Goal: Information Seeking & Learning: Learn about a topic

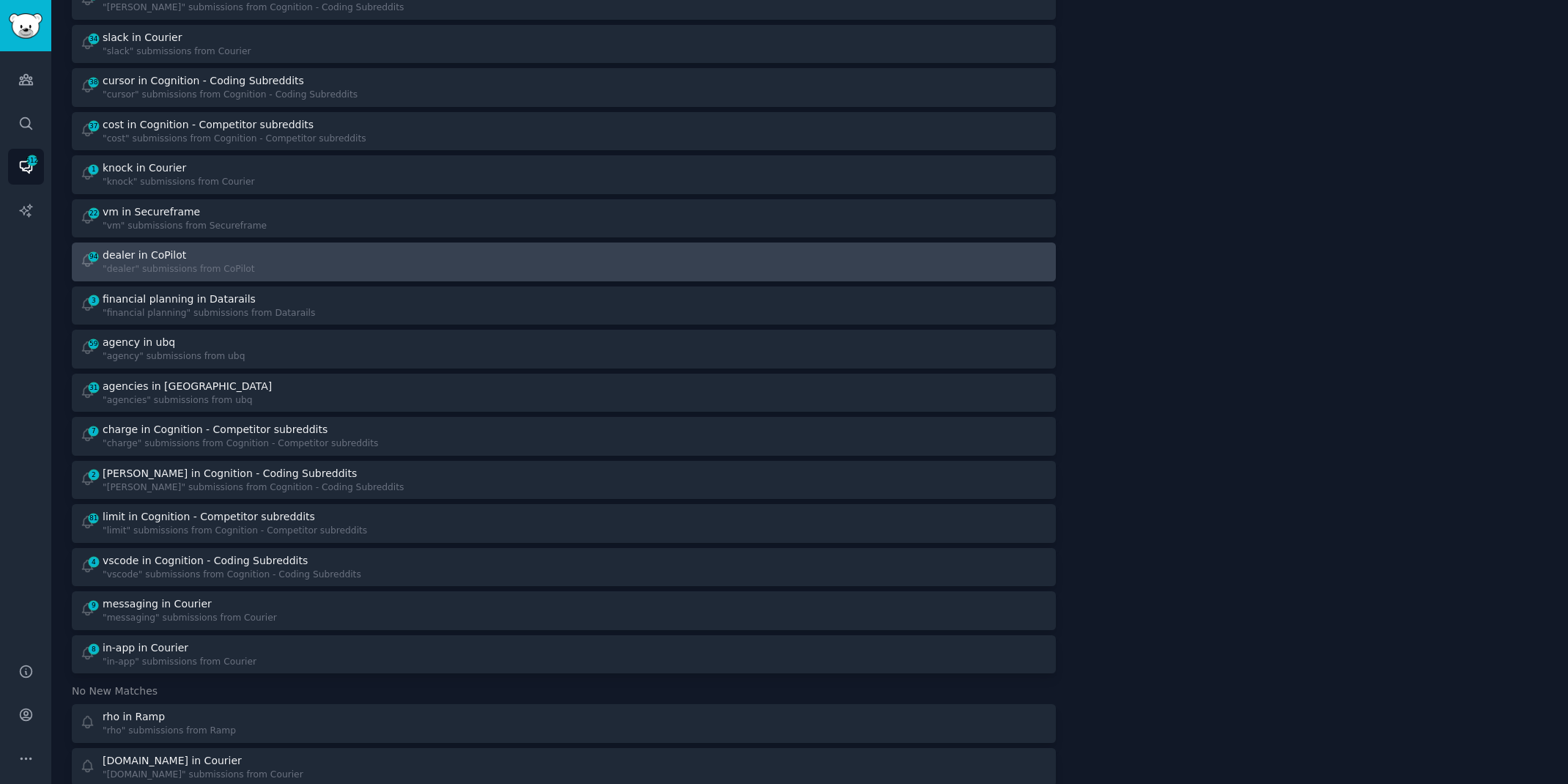
scroll to position [505, 0]
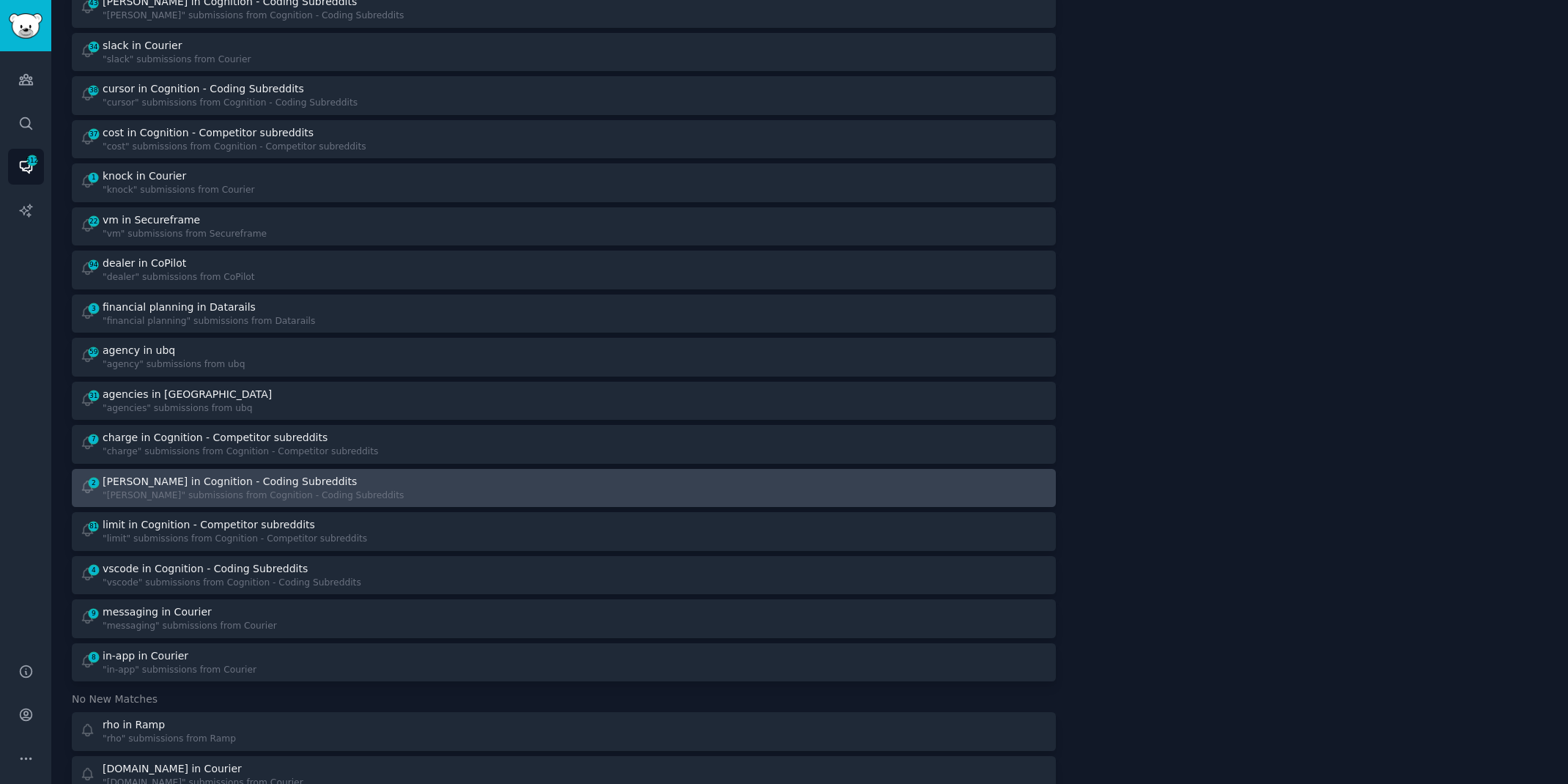
click at [395, 474] on div "2 [PERSON_NAME] in Cognition - Coding Subreddits "[PERSON_NAME]" submissions fr…" at bounding box center [317, 488] width 474 height 28
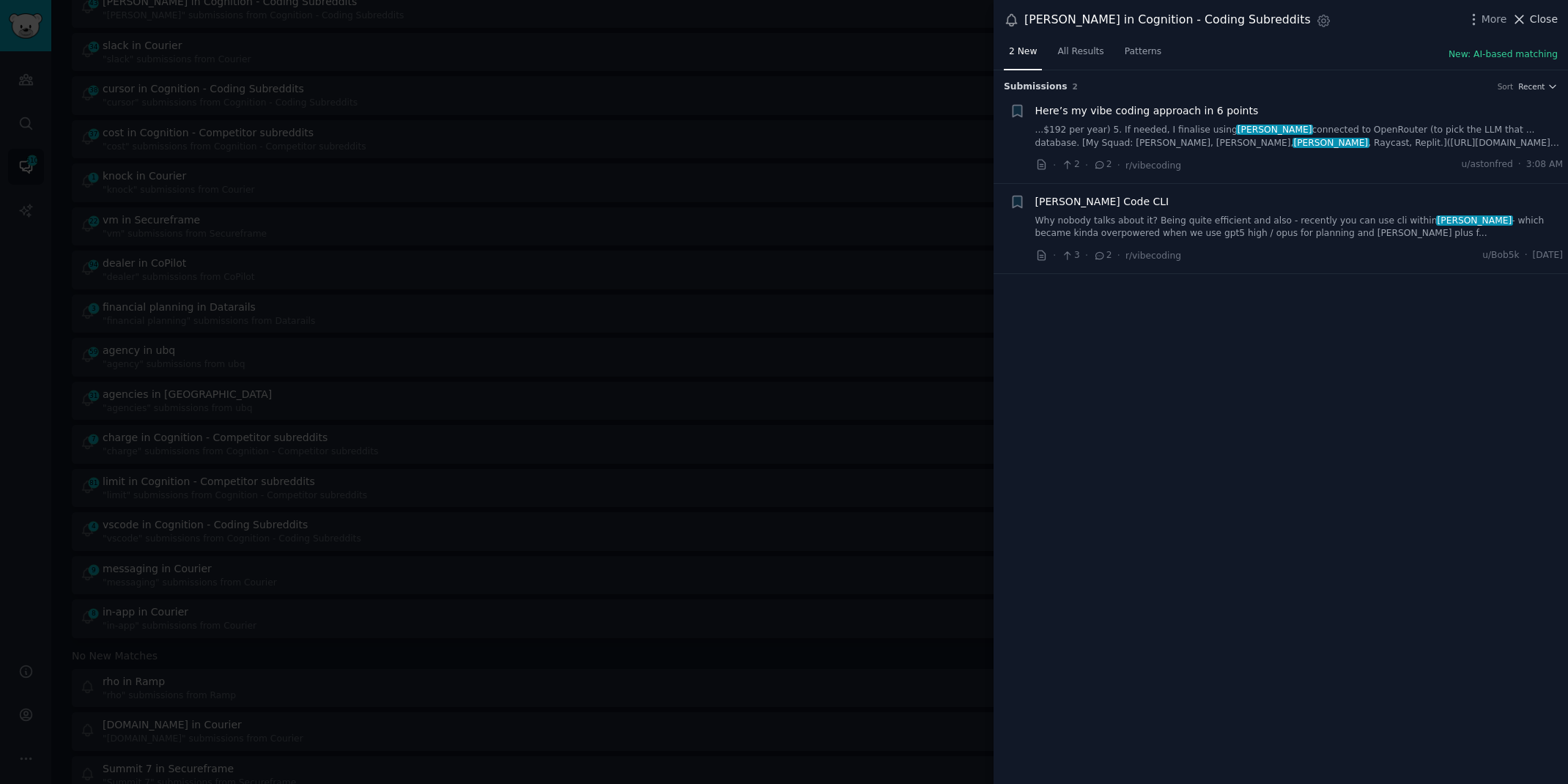
click at [1536, 13] on span "Close" at bounding box center [1543, 20] width 27 height 15
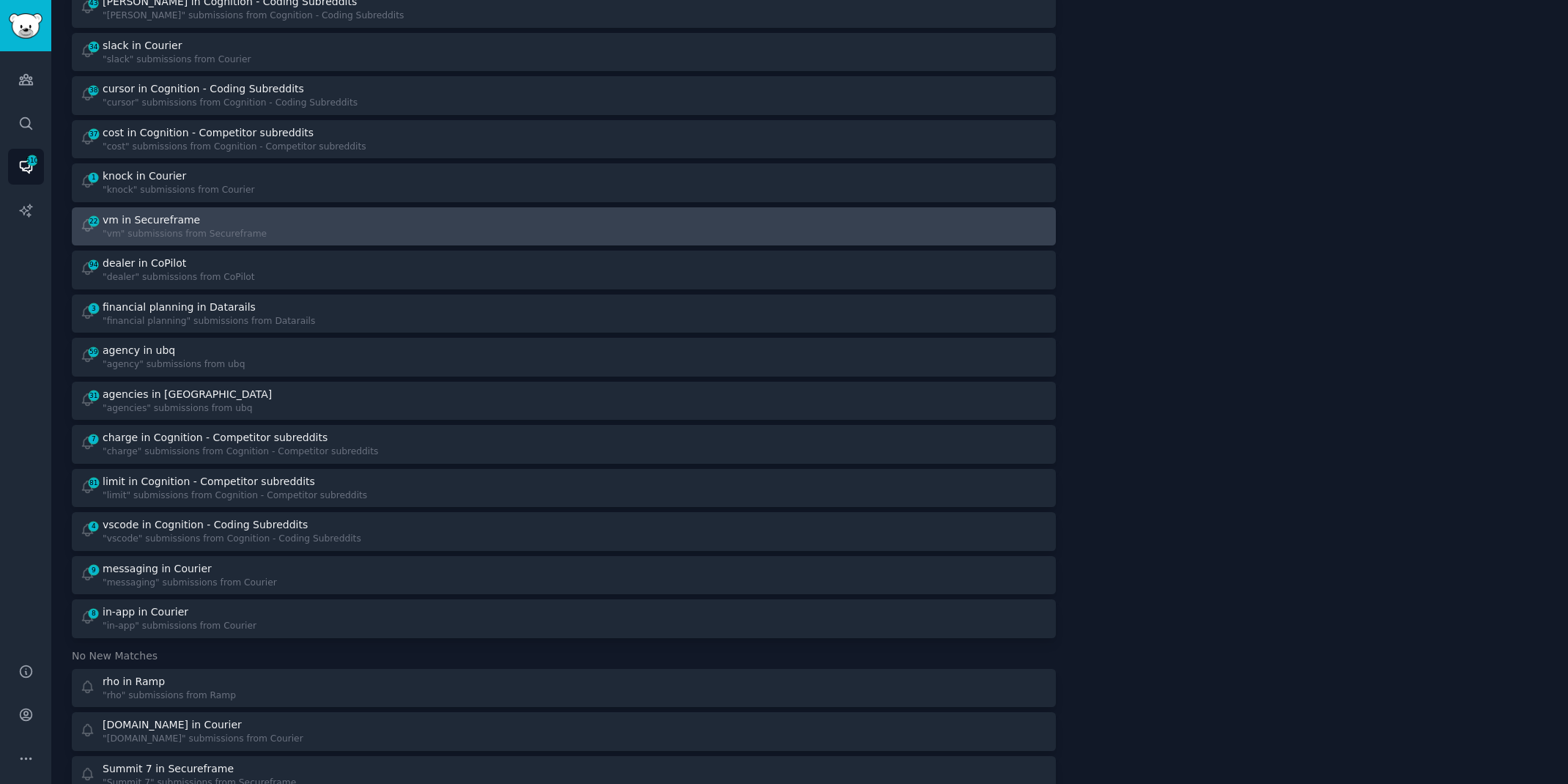
click at [243, 220] on div "vm in Secureframe" at bounding box center [184, 220] width 164 height 15
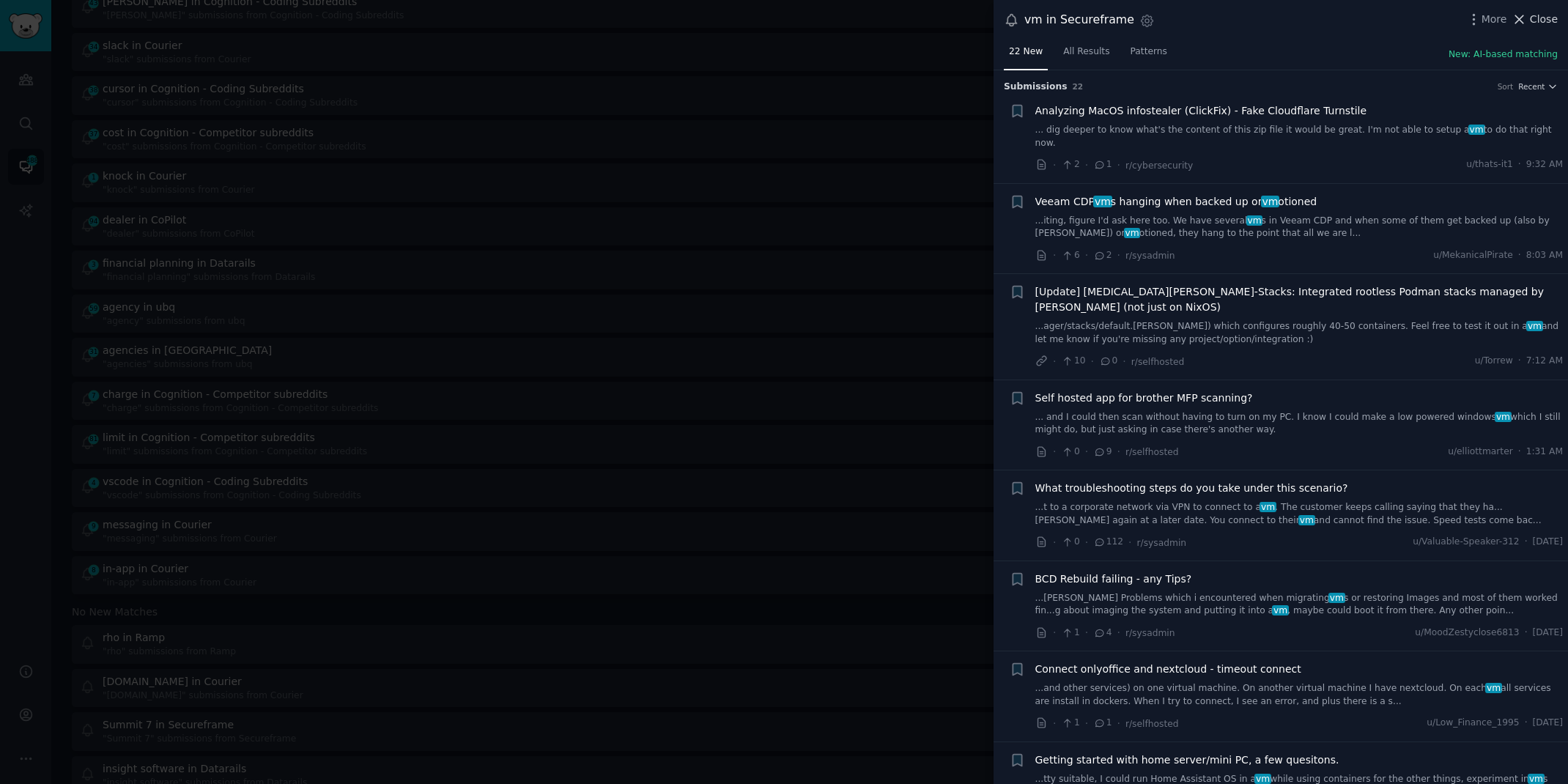
click at [1525, 13] on icon at bounding box center [1519, 20] width 15 height 15
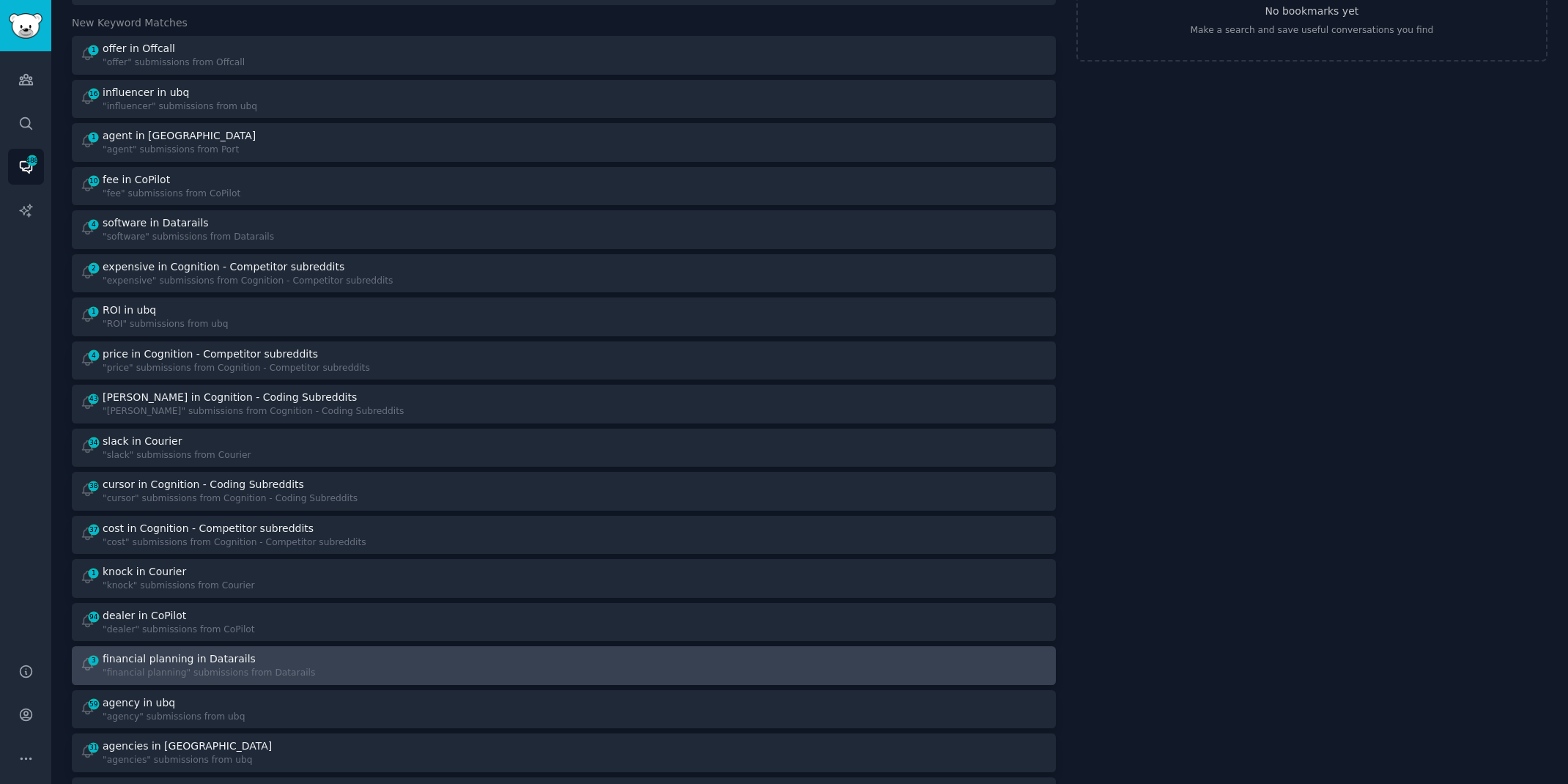
scroll to position [111, 0]
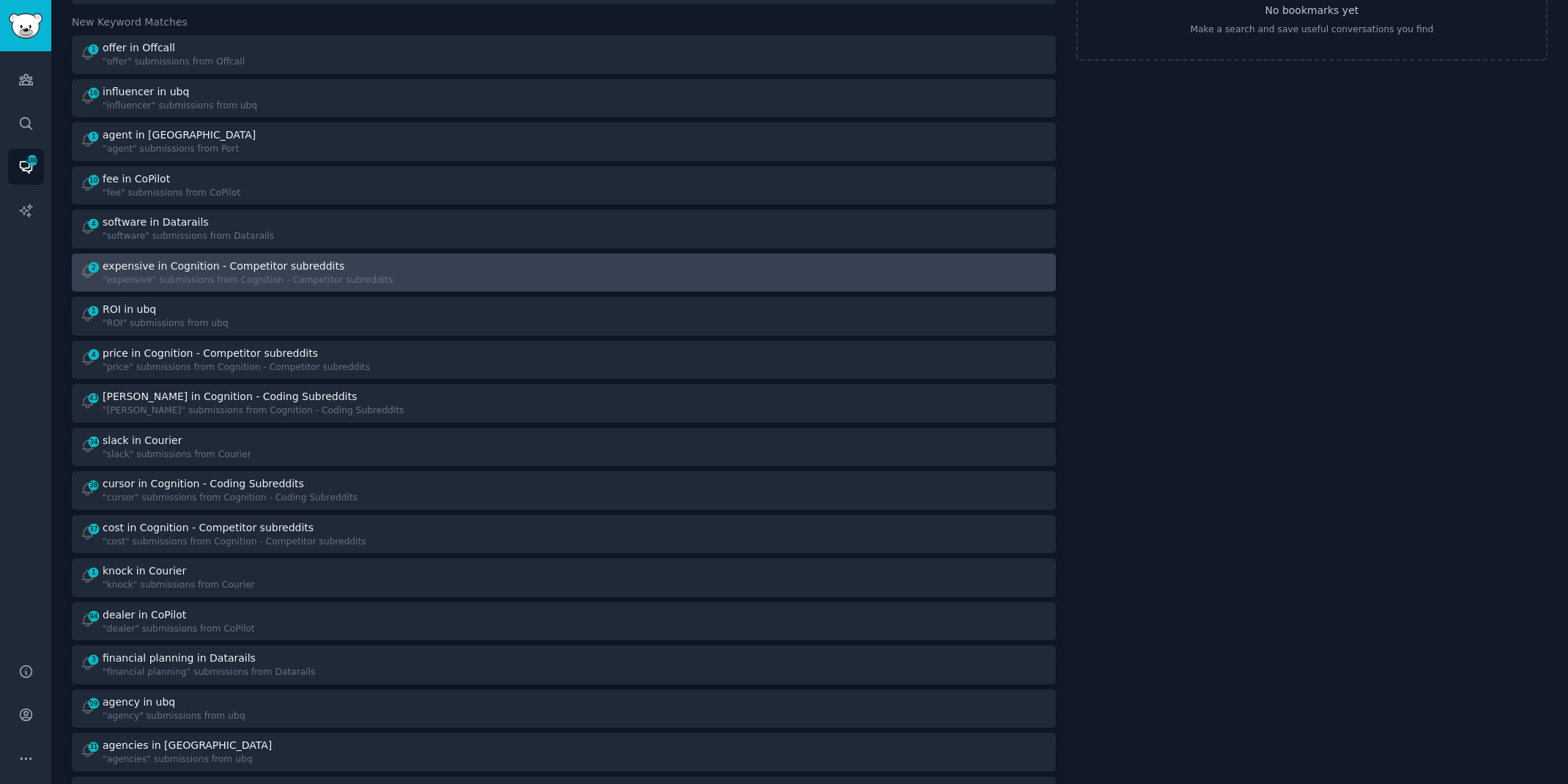
click at [518, 268] on div "2 expensive in Cognition - Competitor subreddits "expensive" submissions from C…" at bounding box center [317, 272] width 474 height 28
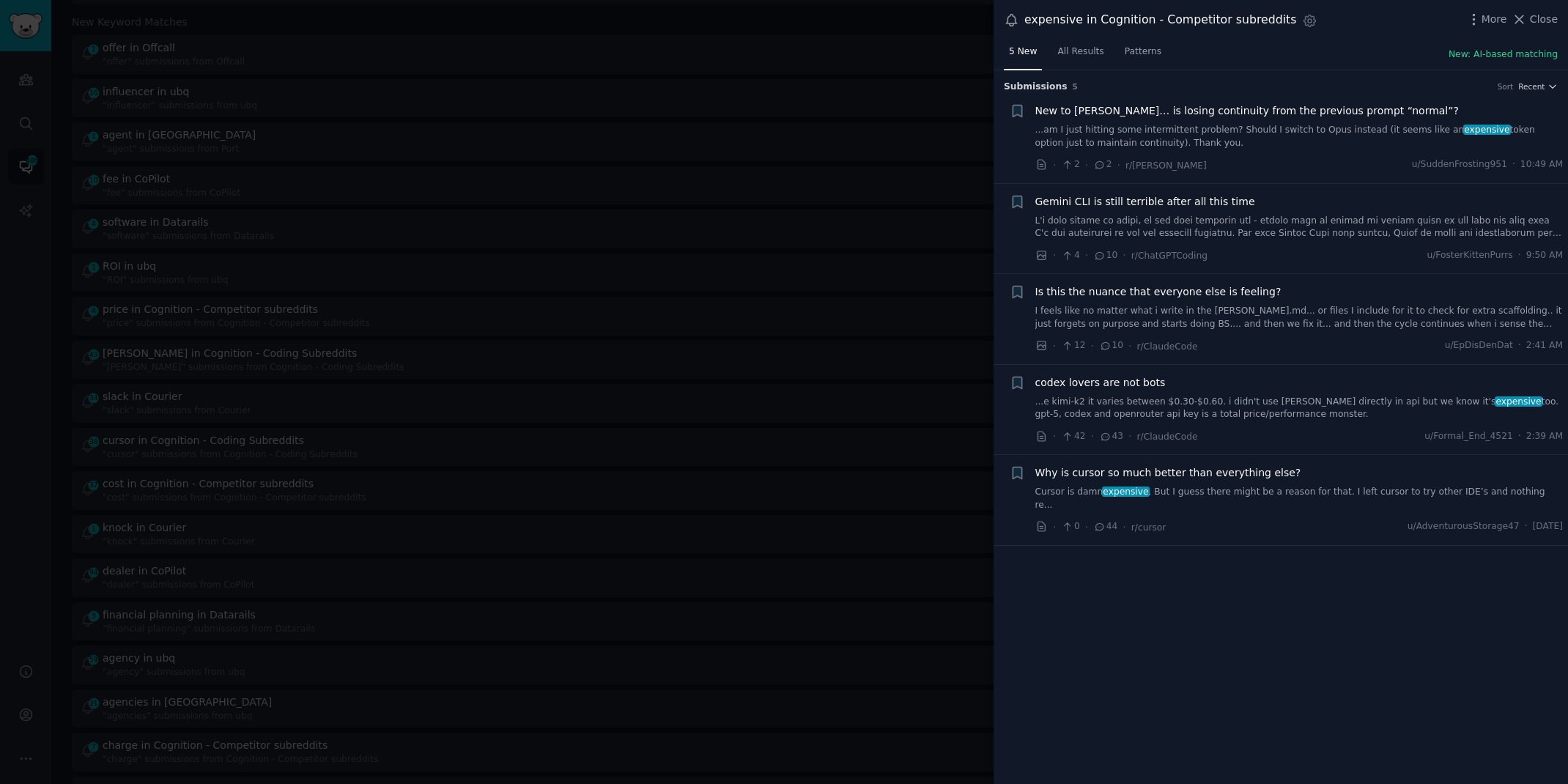
click at [1155, 401] on link "...e kimi-k2 it varies between $0.30-$0.60. i didn't use [PERSON_NAME] directly…" at bounding box center [1300, 408] width 528 height 26
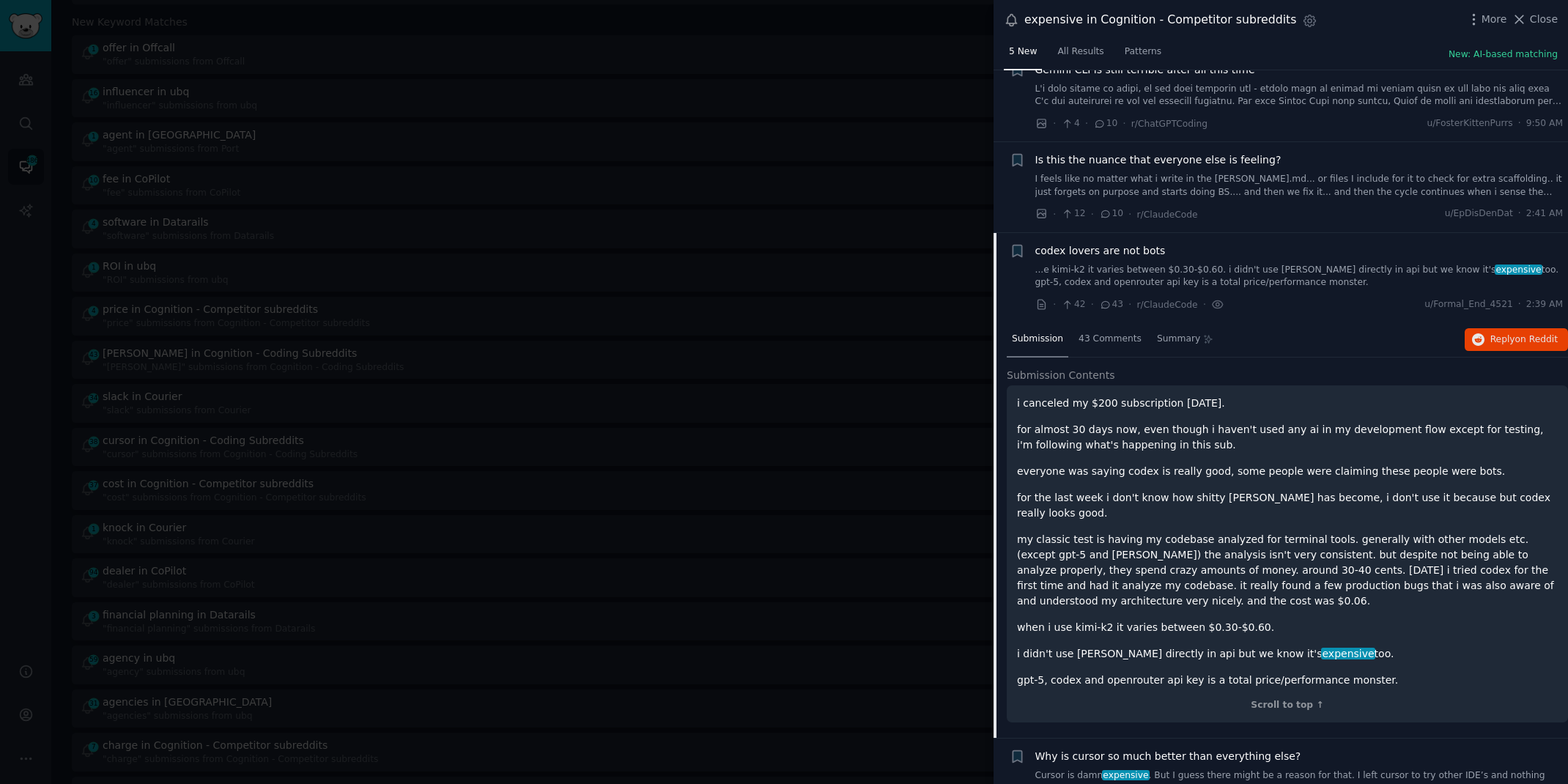
scroll to position [145, 0]
